Goal: Task Accomplishment & Management: Manage account settings

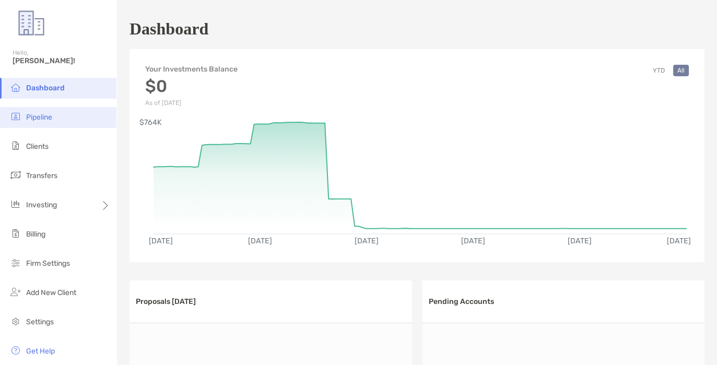
click at [55, 118] on li "Pipeline" at bounding box center [58, 117] width 117 height 21
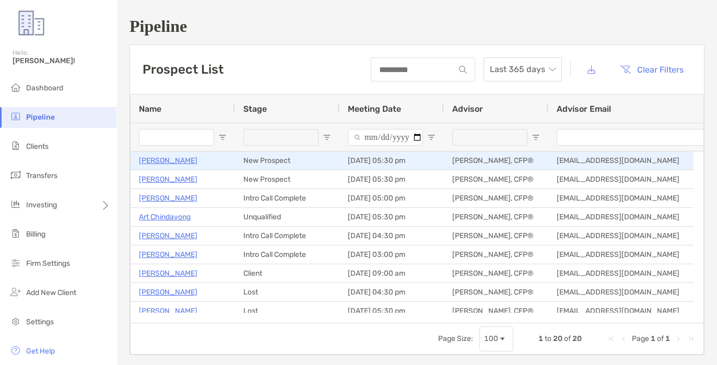
click at [182, 162] on p "[PERSON_NAME]" at bounding box center [168, 160] width 59 height 13
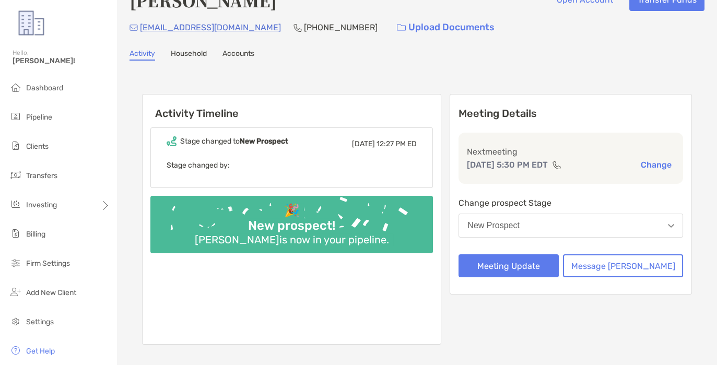
scroll to position [24, 0]
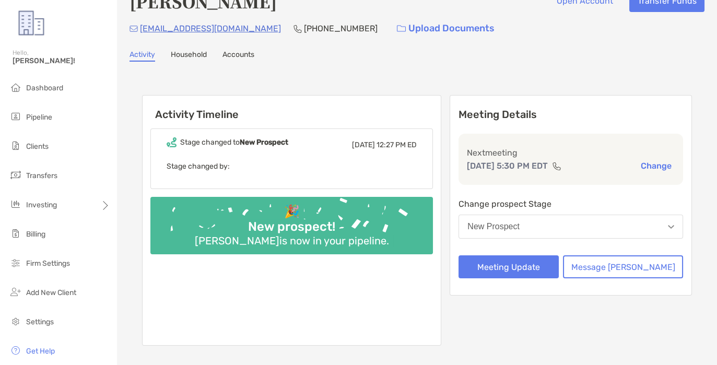
click at [398, 218] on div "🎉 New prospect! [PERSON_NAME] is now in your pipeline." at bounding box center [291, 225] width 283 height 57
click at [252, 53] on link "Accounts" at bounding box center [239, 55] width 32 height 11
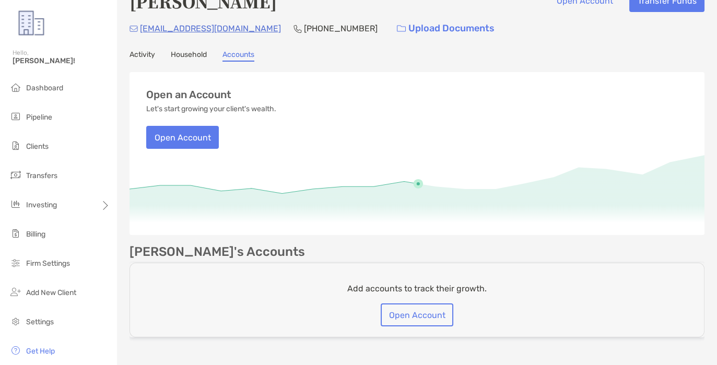
click at [191, 52] on link "Household" at bounding box center [189, 55] width 36 height 11
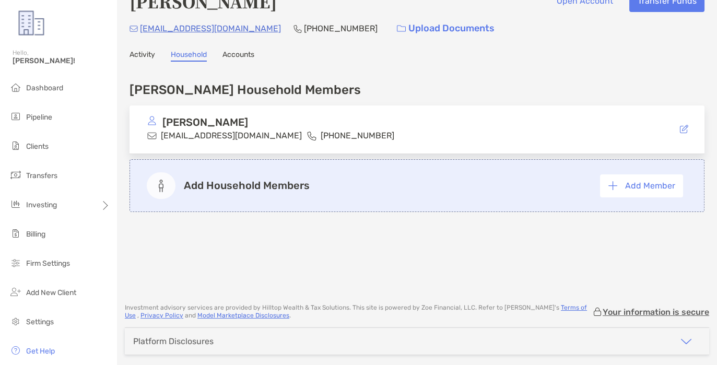
click at [142, 56] on link "Activity" at bounding box center [143, 55] width 26 height 11
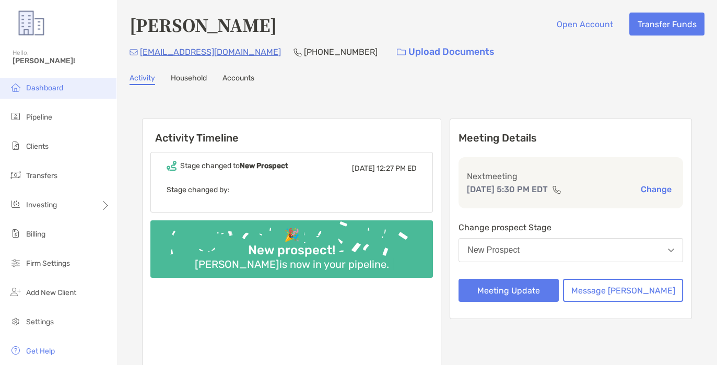
click at [51, 84] on span "Dashboard" at bounding box center [44, 88] width 37 height 9
